Goal: Task Accomplishment & Management: Manage account settings

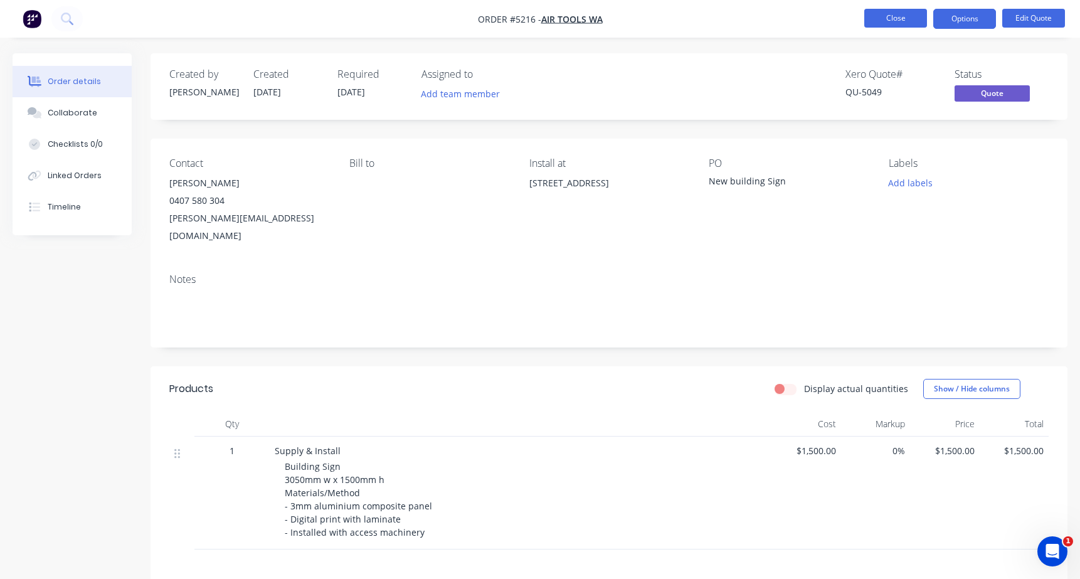
click at [909, 22] on button "Close" at bounding box center [895, 18] width 63 height 19
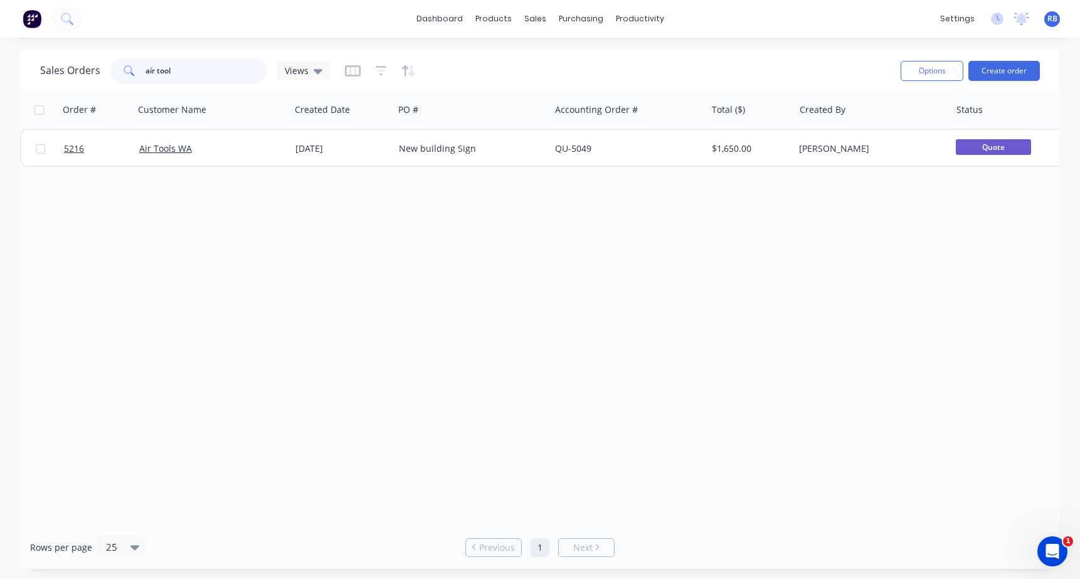
drag, startPoint x: 191, startPoint y: 80, endPoint x: 122, endPoint y: 75, distance: 69.8
click at [124, 75] on div "air tool" at bounding box center [188, 70] width 157 height 25
type input "golf"
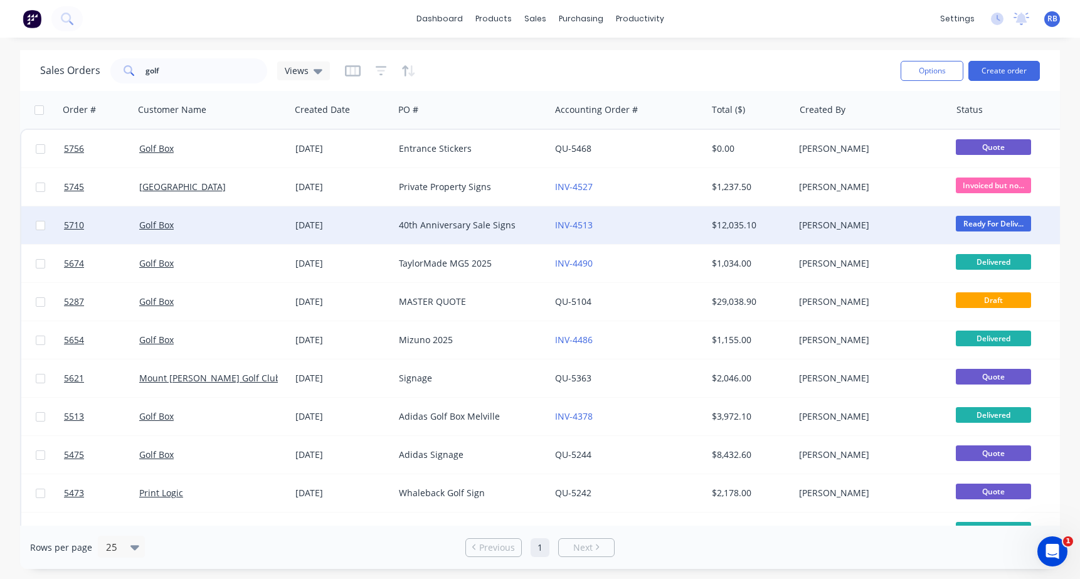
click at [485, 231] on div "40th Anniversary Sale Signs" at bounding box center [472, 225] width 156 height 38
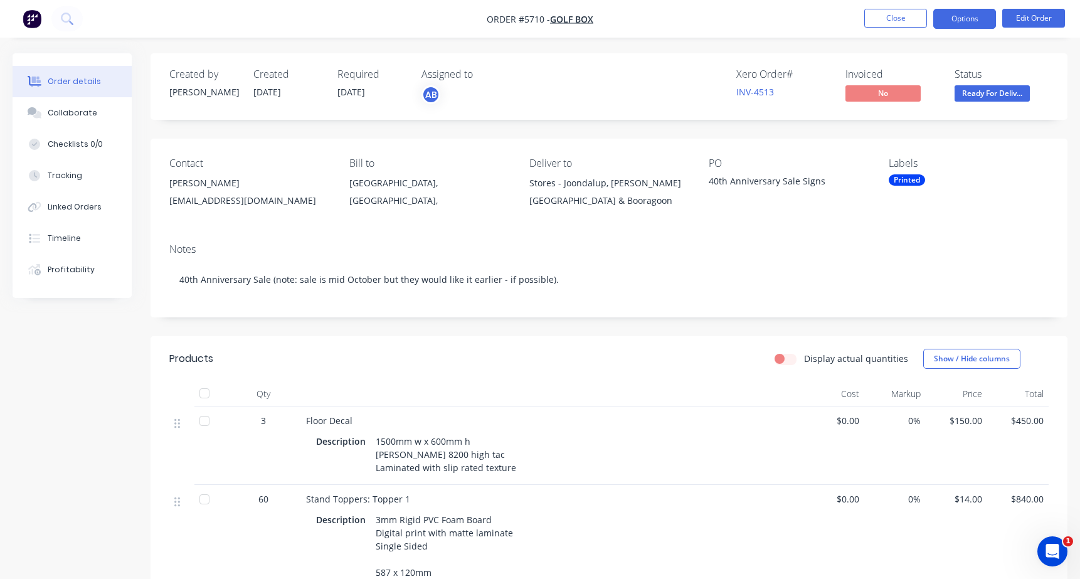
click at [964, 18] on button "Options" at bounding box center [964, 19] width 63 height 20
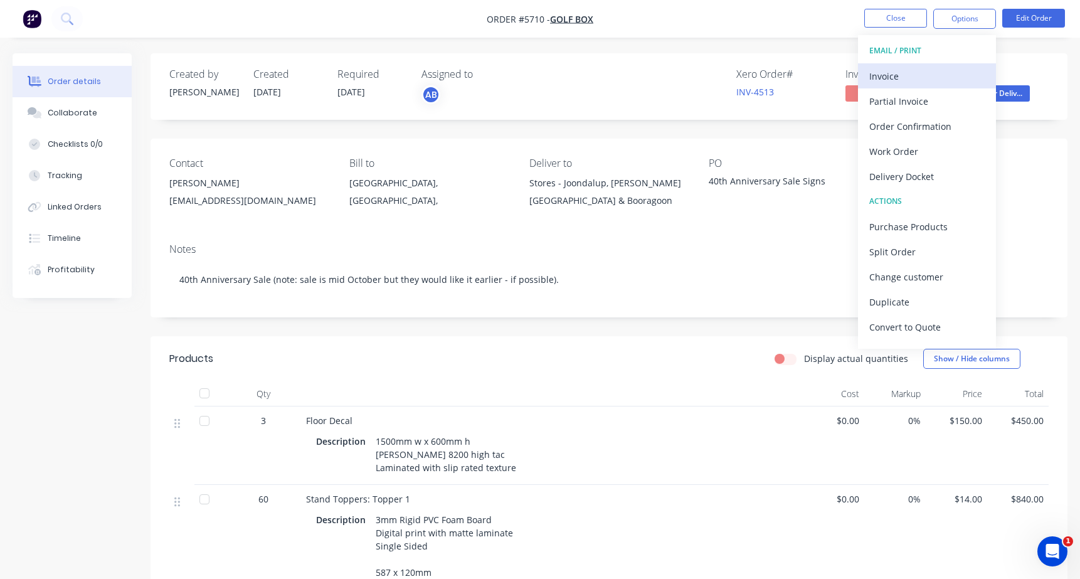
click at [885, 76] on div "Invoice" at bounding box center [926, 76] width 115 height 18
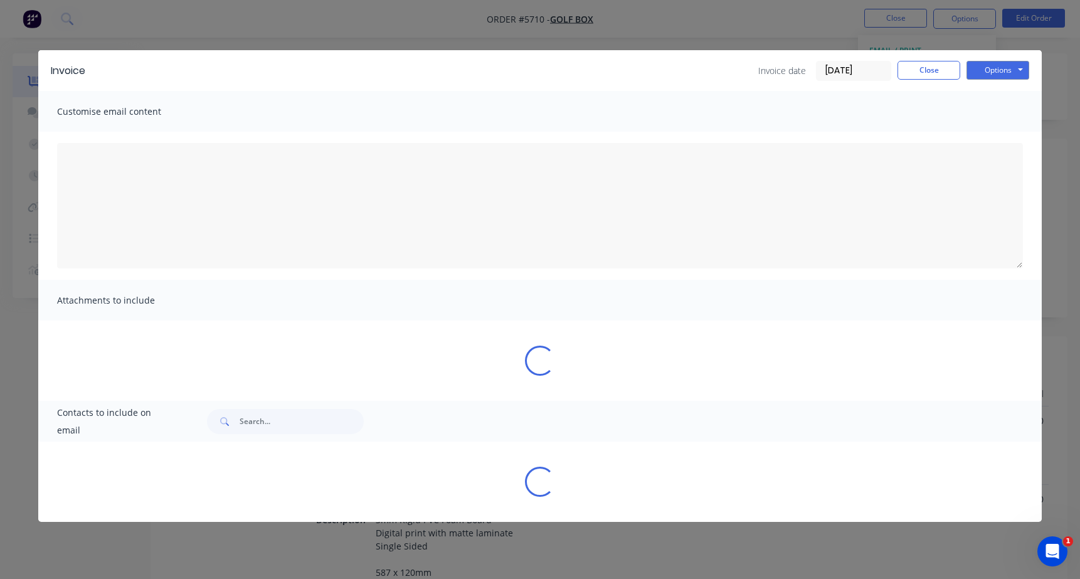
type textarea "A PDF copy of the order has been attached to this email. To view your order onl…"
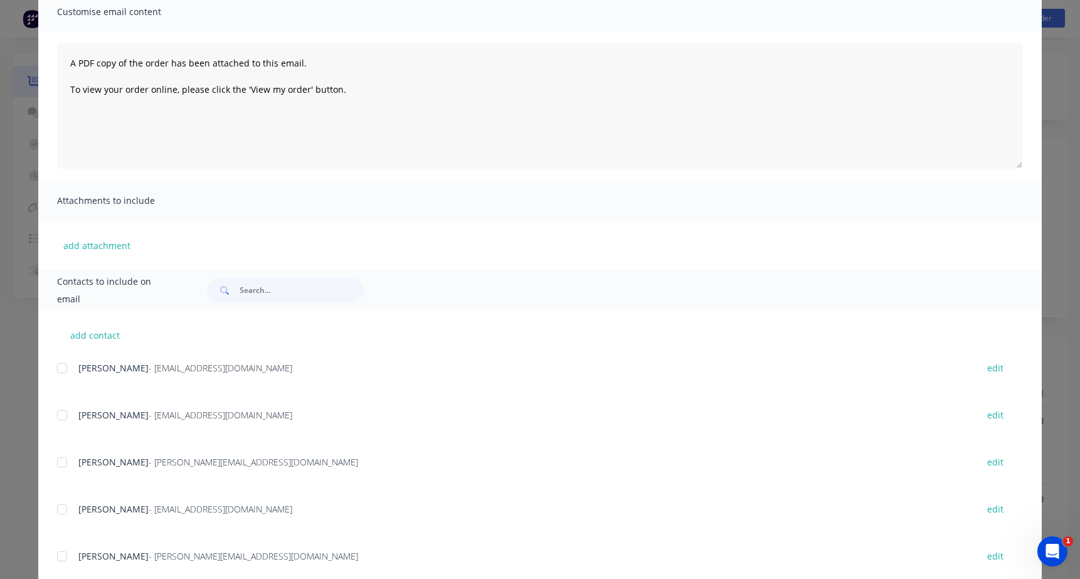
scroll to position [124, 0]
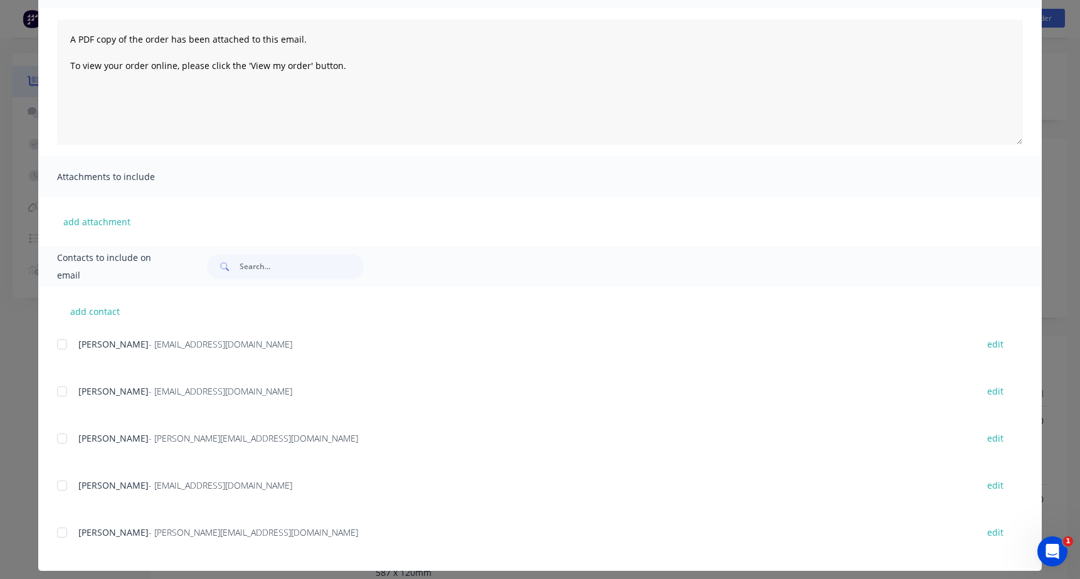
click at [63, 436] on div at bounding box center [62, 438] width 25 height 25
click at [63, 483] on div at bounding box center [62, 485] width 25 height 25
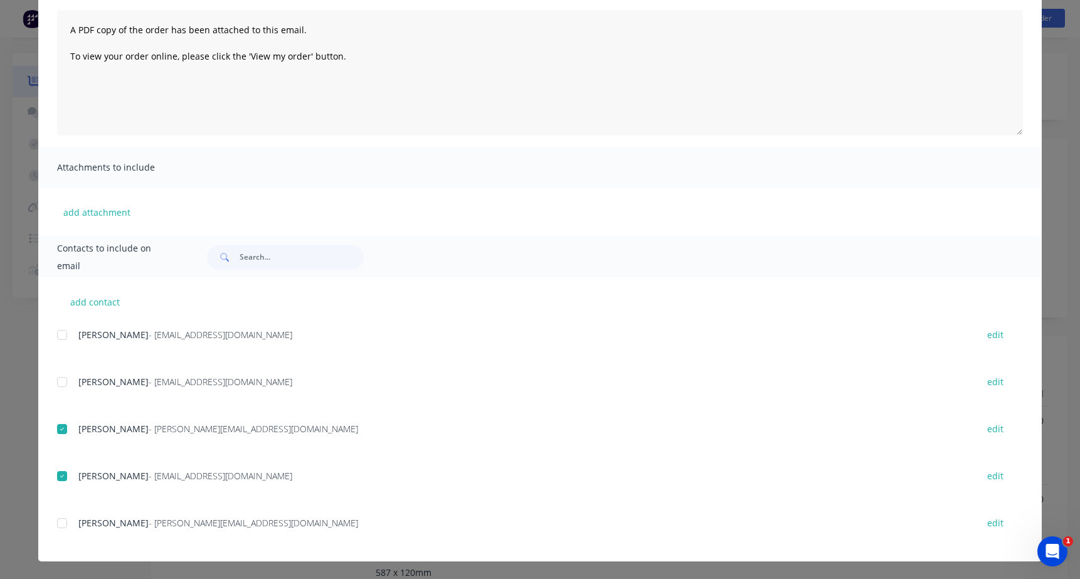
scroll to position [133, 0]
click at [86, 307] on button "add contact" at bounding box center [94, 301] width 75 height 19
select select "AU"
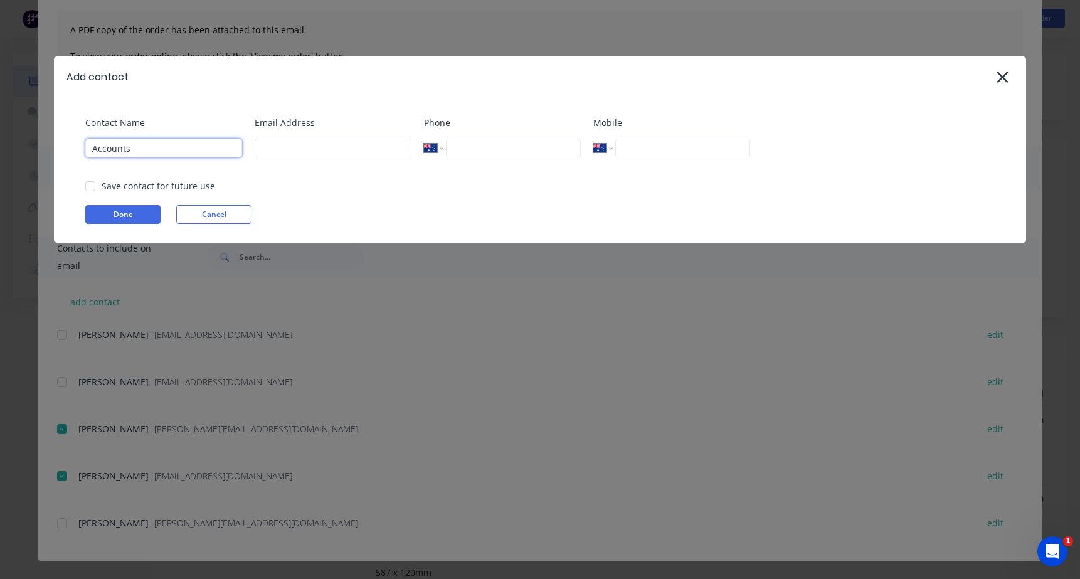
type input "Accounts"
click at [88, 189] on div at bounding box center [90, 186] width 25 height 25
type input "[EMAIL_ADDRESS][DOMAIN_NAME]"
click at [110, 208] on button "Done" at bounding box center [122, 214] width 75 height 19
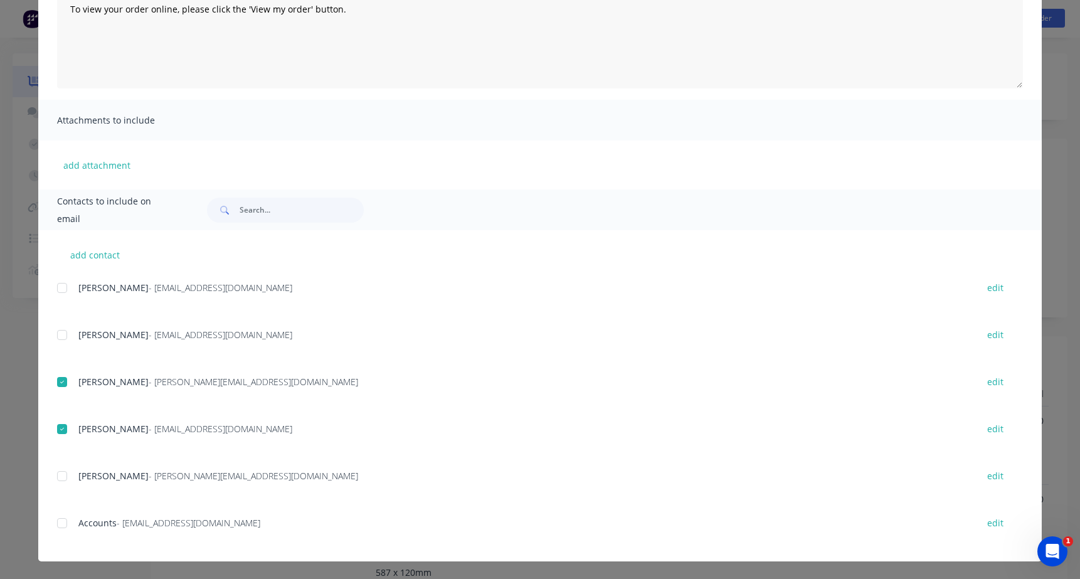
scroll to position [180, 0]
click at [63, 521] on div at bounding box center [62, 522] width 25 height 25
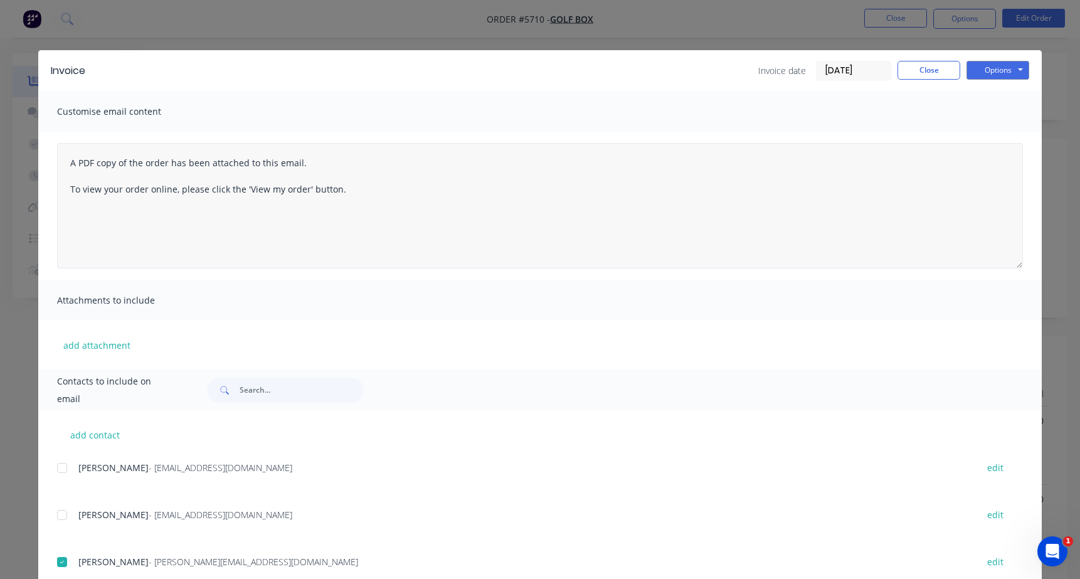
scroll to position [0, 0]
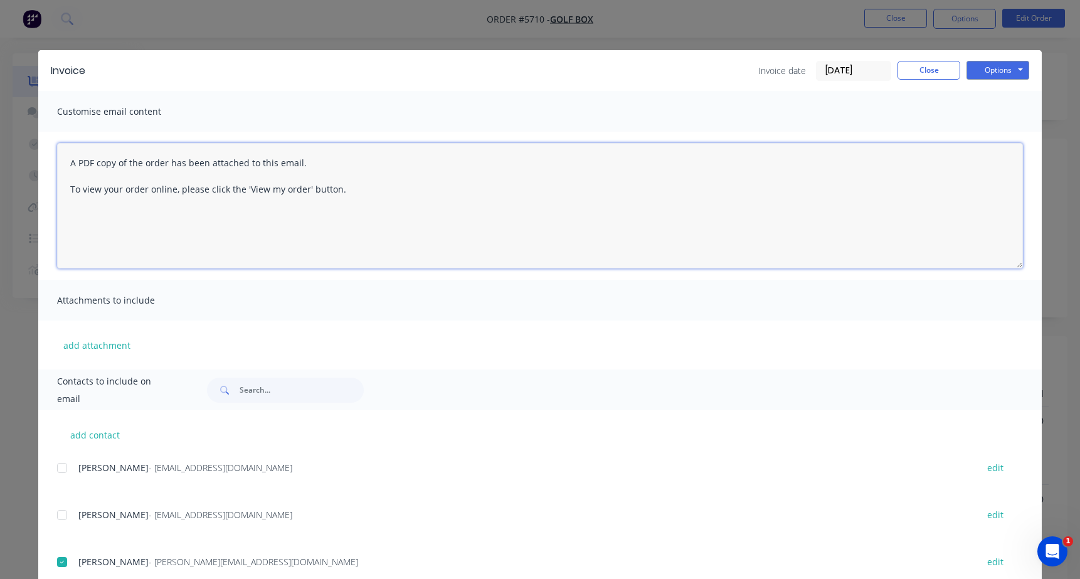
click at [66, 161] on textarea "A PDF copy of the order has been attached to this email. To view your order onl…" at bounding box center [540, 205] width 966 height 125
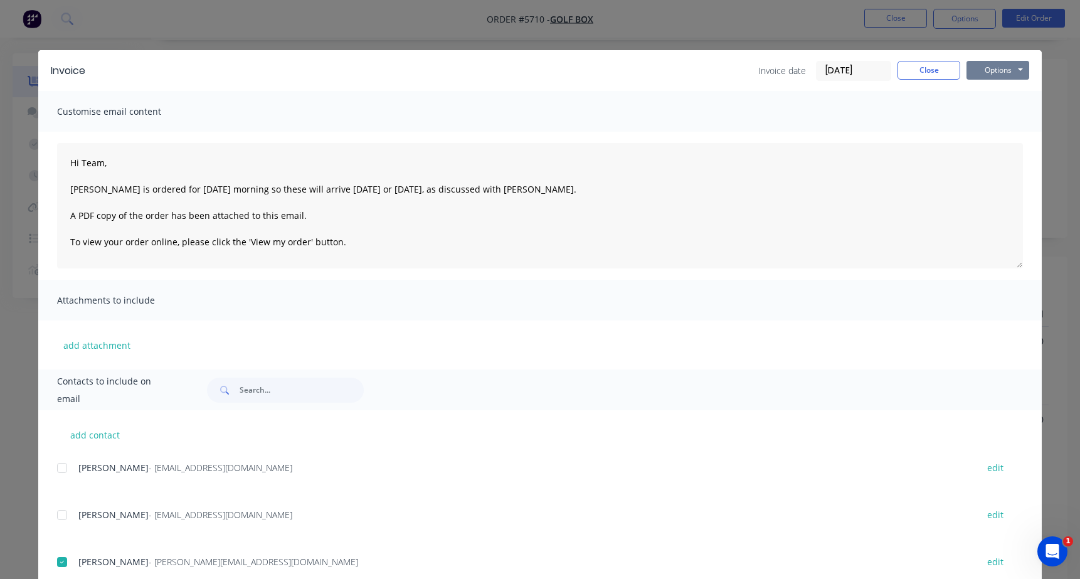
click at [998, 72] on button "Options" at bounding box center [997, 70] width 63 height 19
click at [996, 137] on button "Email" at bounding box center [1006, 134] width 80 height 21
type textarea "A PDF copy of the order has been attached to this email. To view your order onl…"
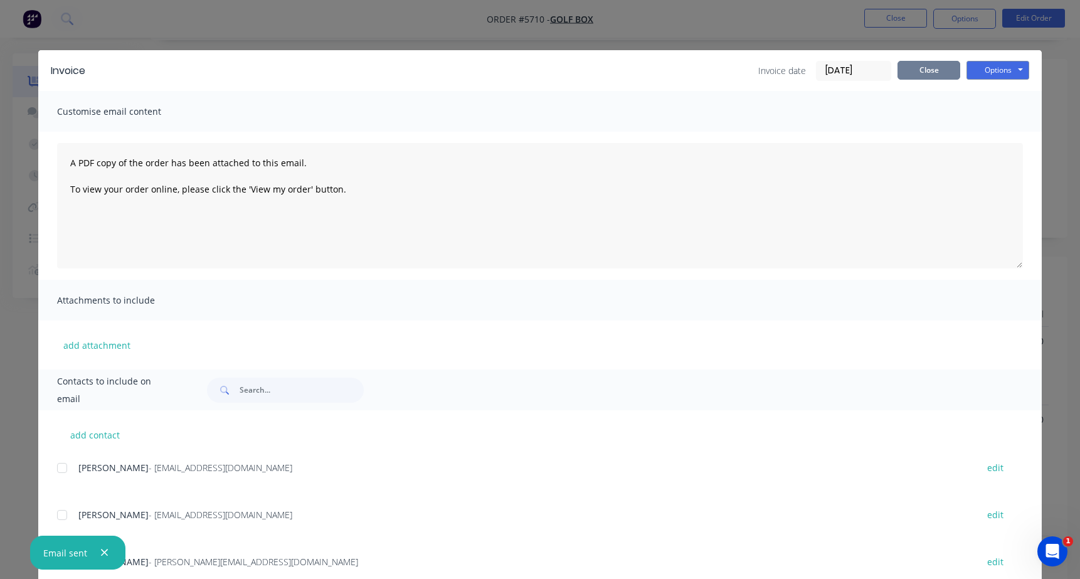
click at [924, 69] on button "Close" at bounding box center [928, 70] width 63 height 19
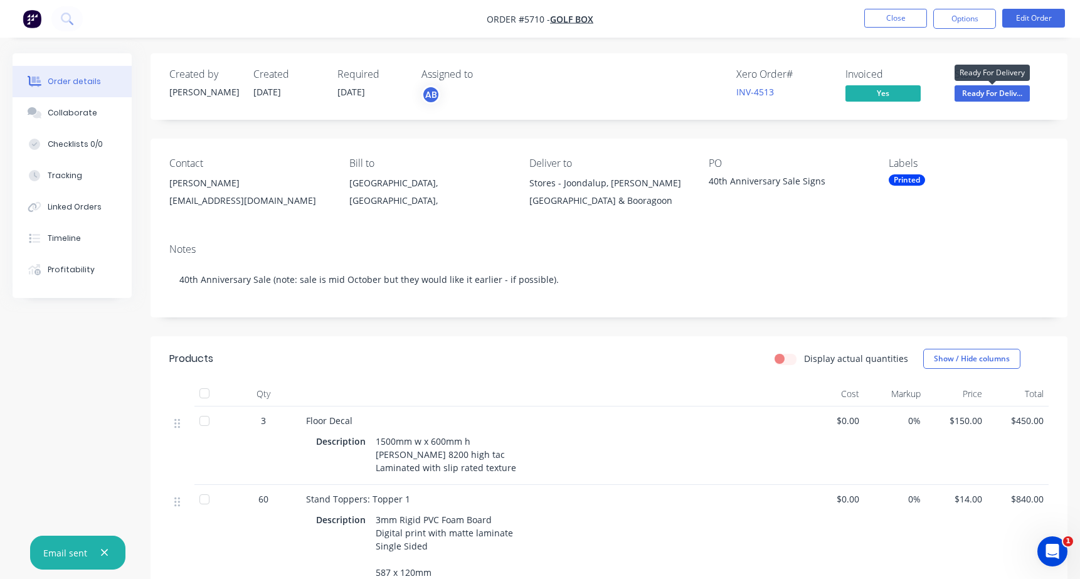
click at [997, 92] on span "Ready For Deliv..." at bounding box center [991, 93] width 75 height 16
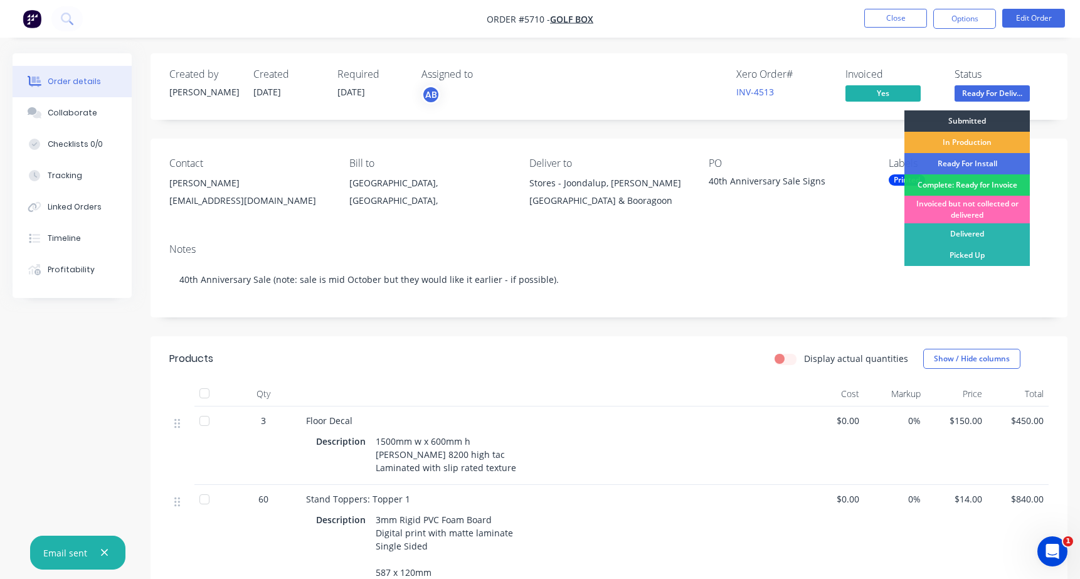
click at [948, 208] on div "Invoiced but not collected or delivered" at bounding box center [966, 210] width 125 height 28
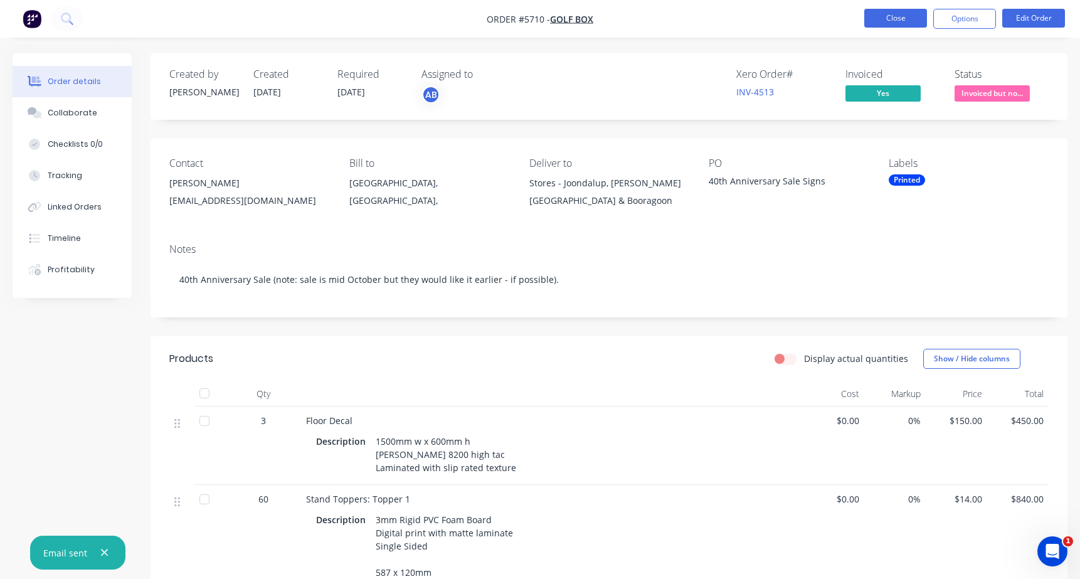
click at [899, 18] on button "Close" at bounding box center [895, 18] width 63 height 19
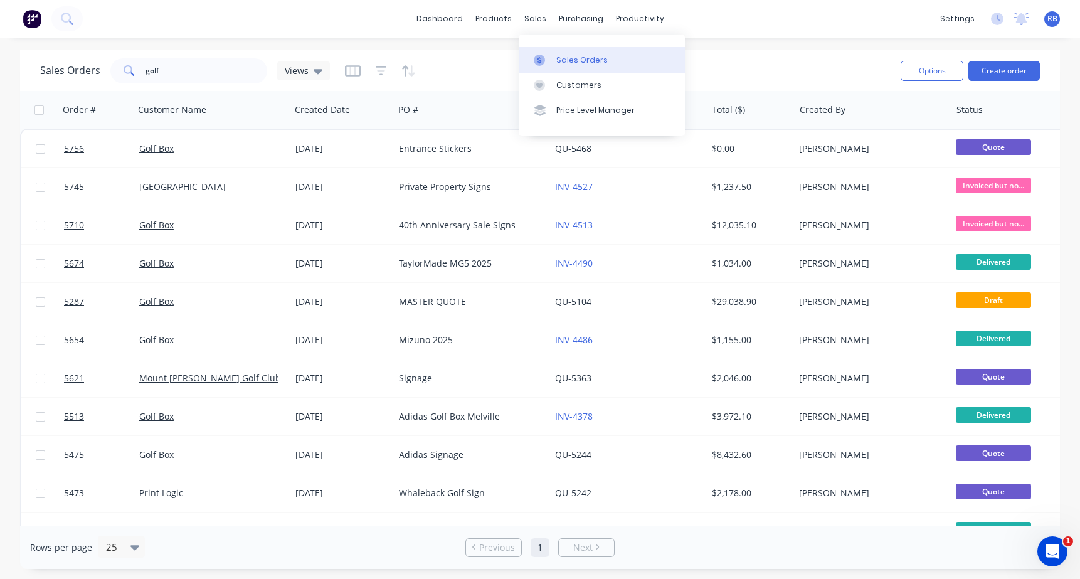
click at [575, 60] on div "Sales Orders" at bounding box center [581, 60] width 51 height 11
drag, startPoint x: 190, startPoint y: 67, endPoint x: 82, endPoint y: 67, distance: 108.5
click at [82, 67] on div "Sales Orders golf Views" at bounding box center [185, 70] width 290 height 25
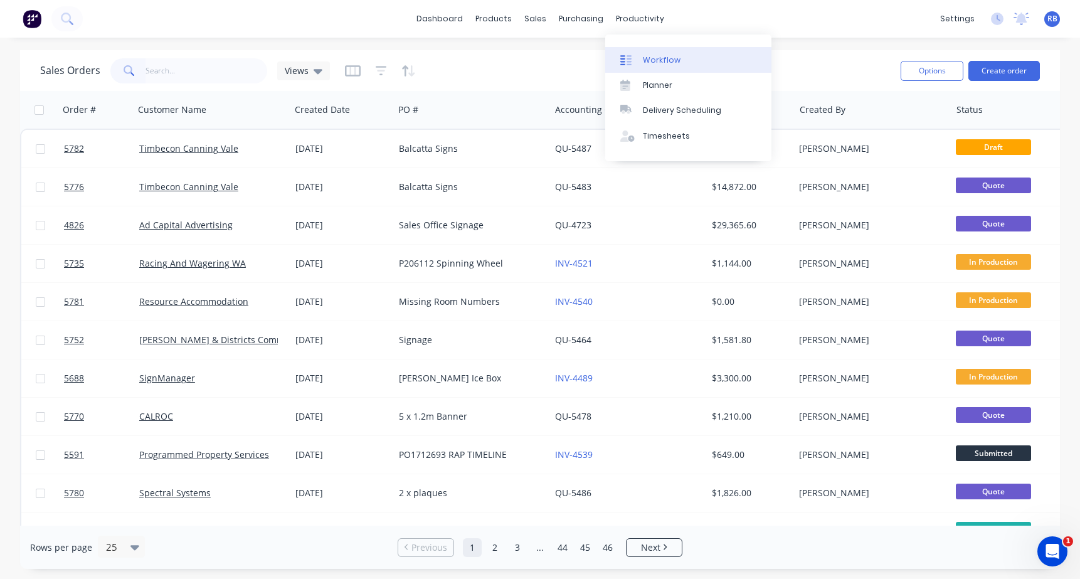
click at [653, 66] on link "Workflow" at bounding box center [688, 59] width 166 height 25
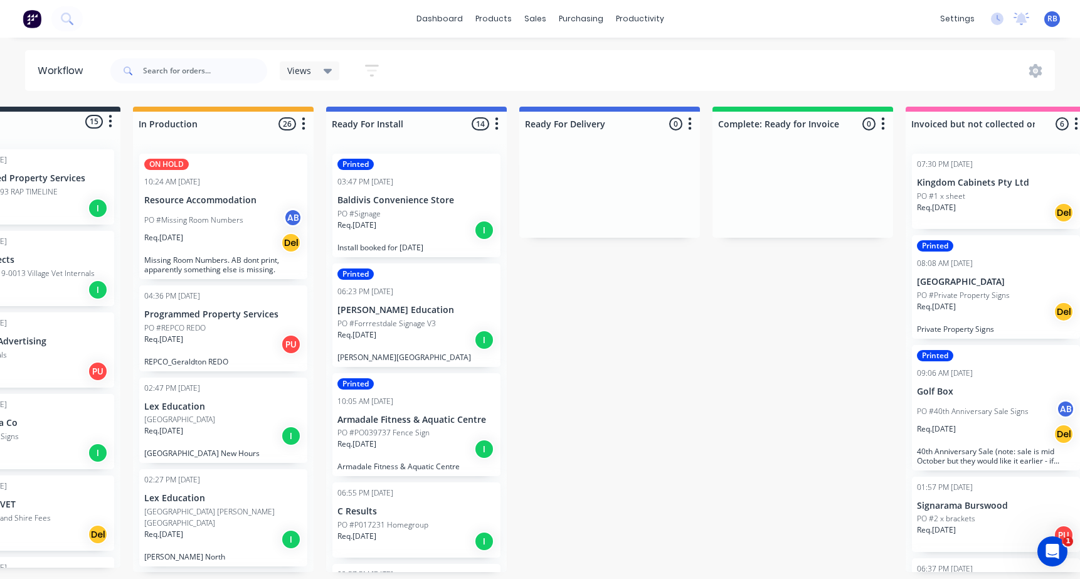
scroll to position [0, 88]
click at [968, 288] on div "Printed 08:08 AM [DATE] [GEOGRAPHIC_DATA] #Private Property Signs Req. [DATE] D…" at bounding box center [994, 286] width 168 height 103
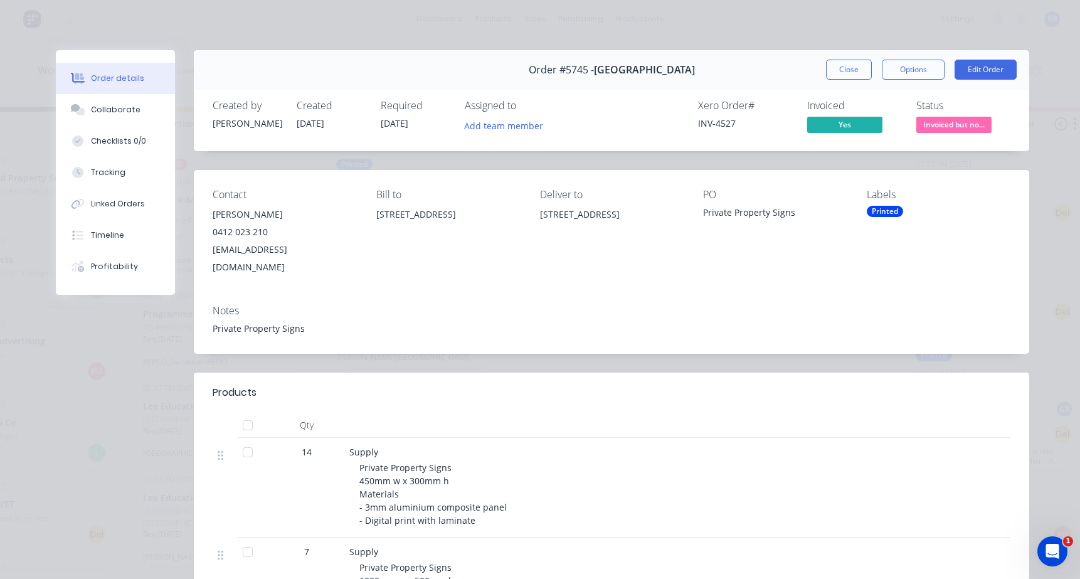
click at [957, 126] on span "Invoiced but no..." at bounding box center [953, 125] width 75 height 16
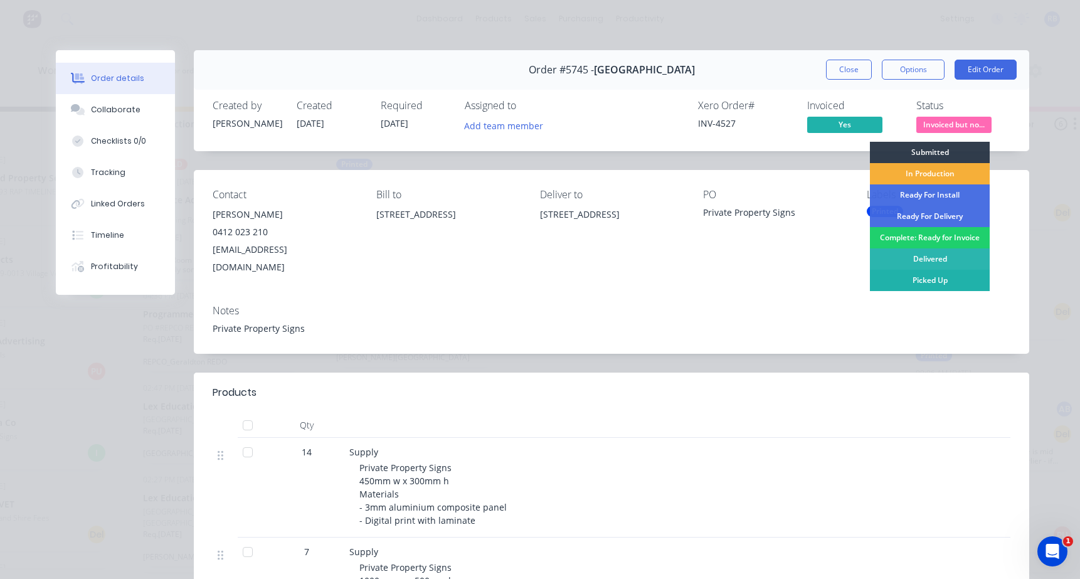
click at [924, 282] on div "Picked Up" at bounding box center [930, 280] width 120 height 21
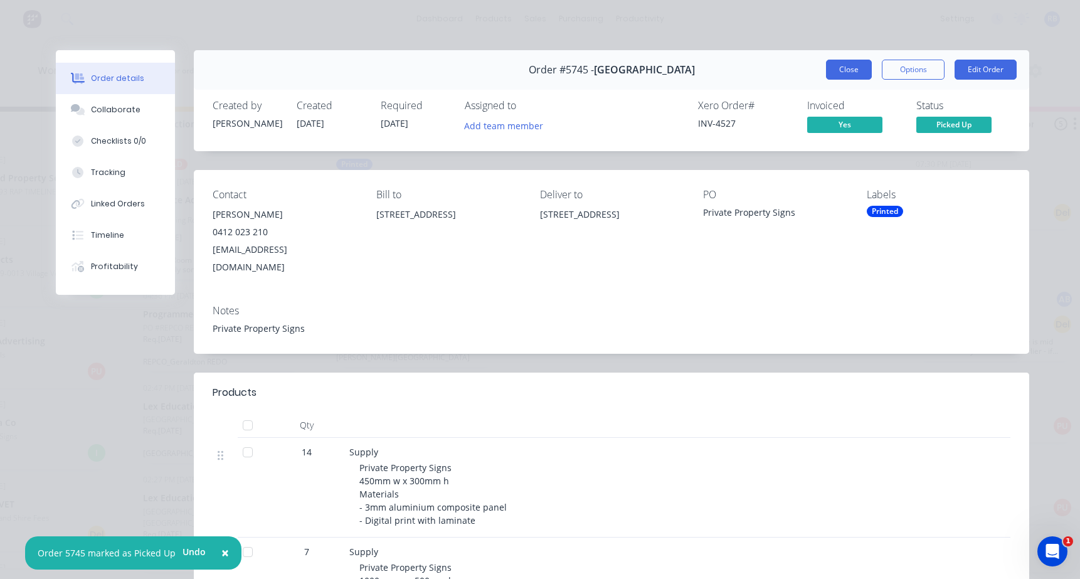
click at [843, 73] on button "Close" at bounding box center [849, 70] width 46 height 20
